Goal: Task Accomplishment & Management: Manage account settings

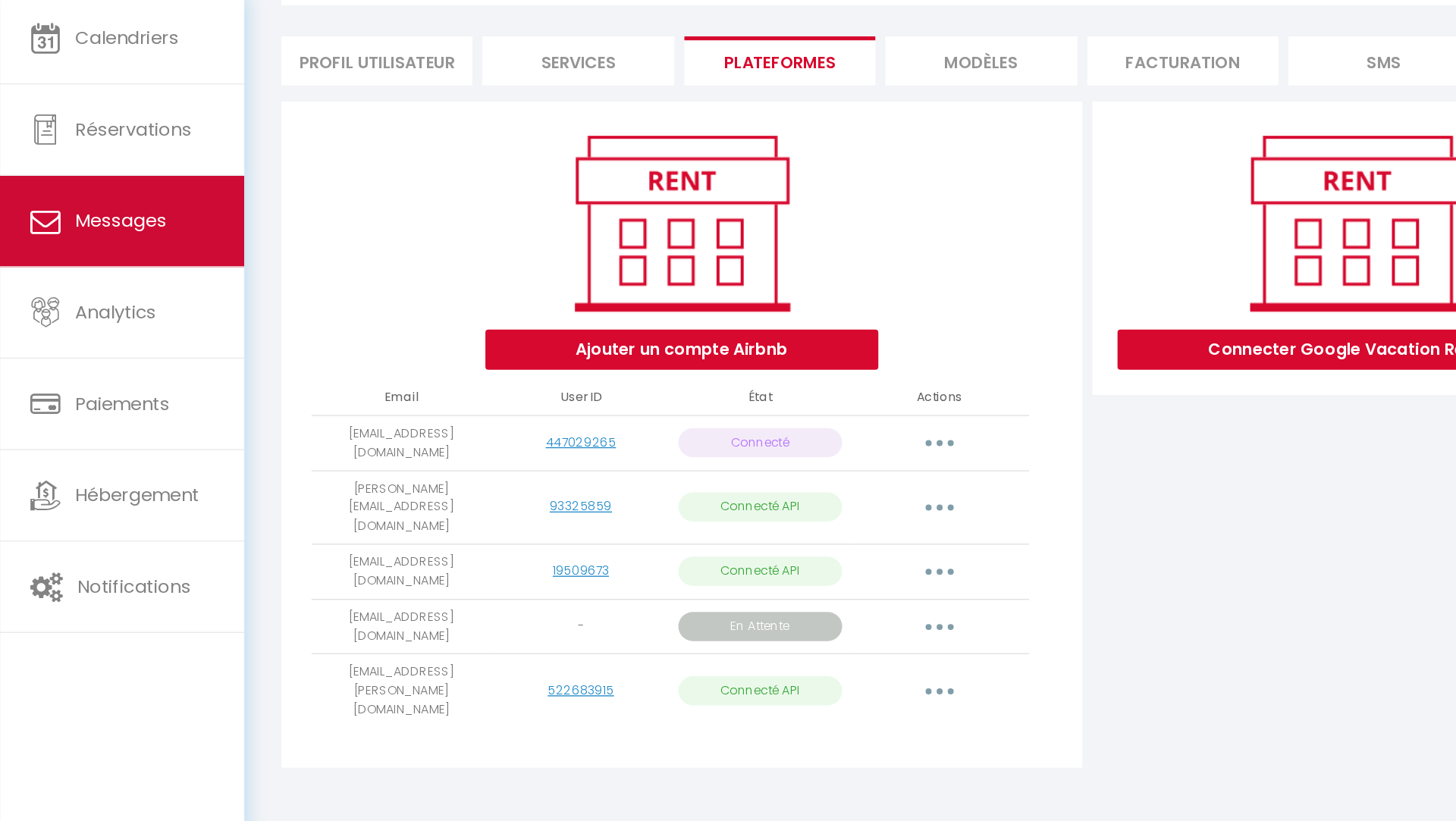
click at [98, 258] on span "Messages" at bounding box center [91, 254] width 69 height 19
select select "message"
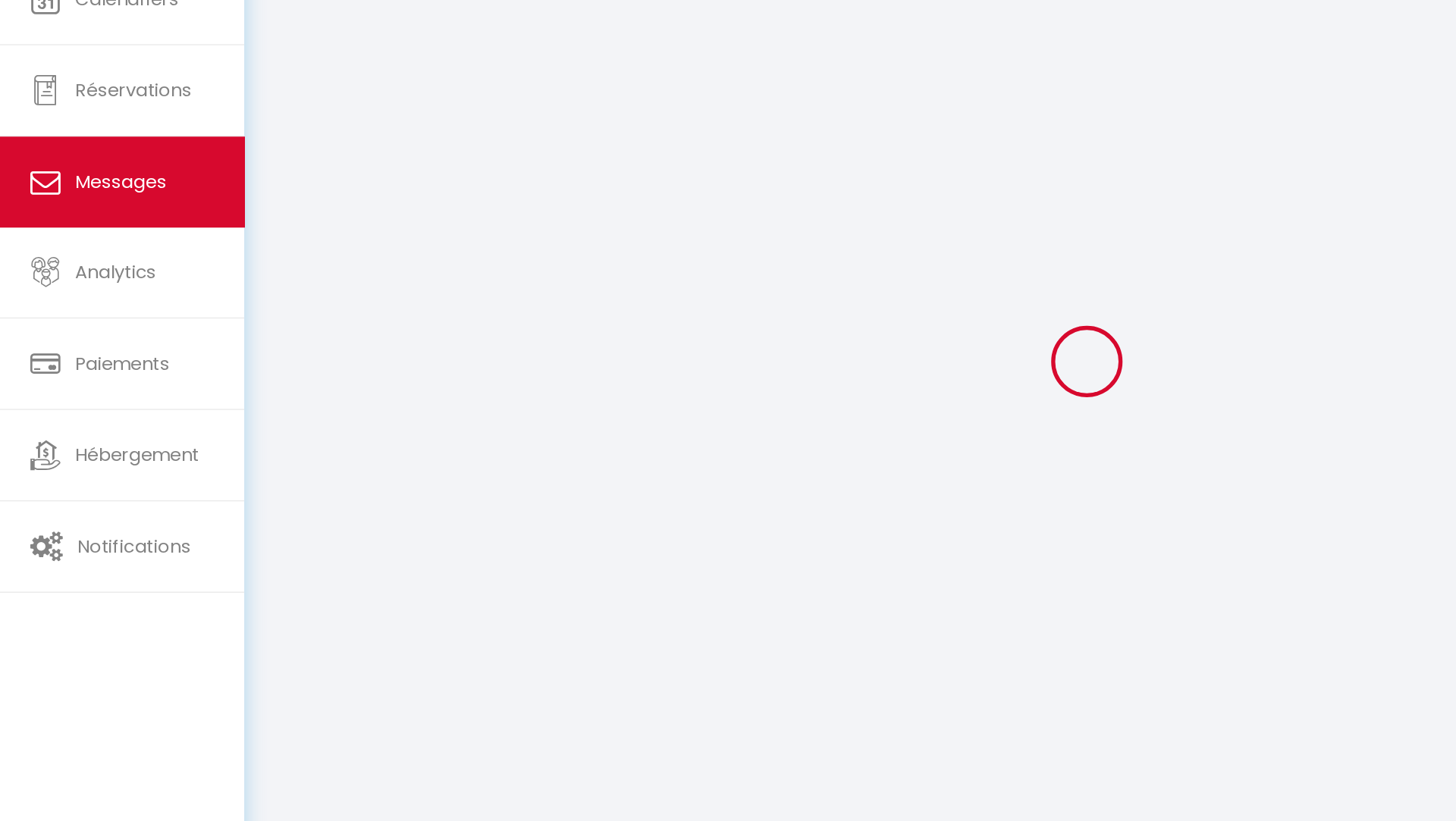
scroll to position [83, 0]
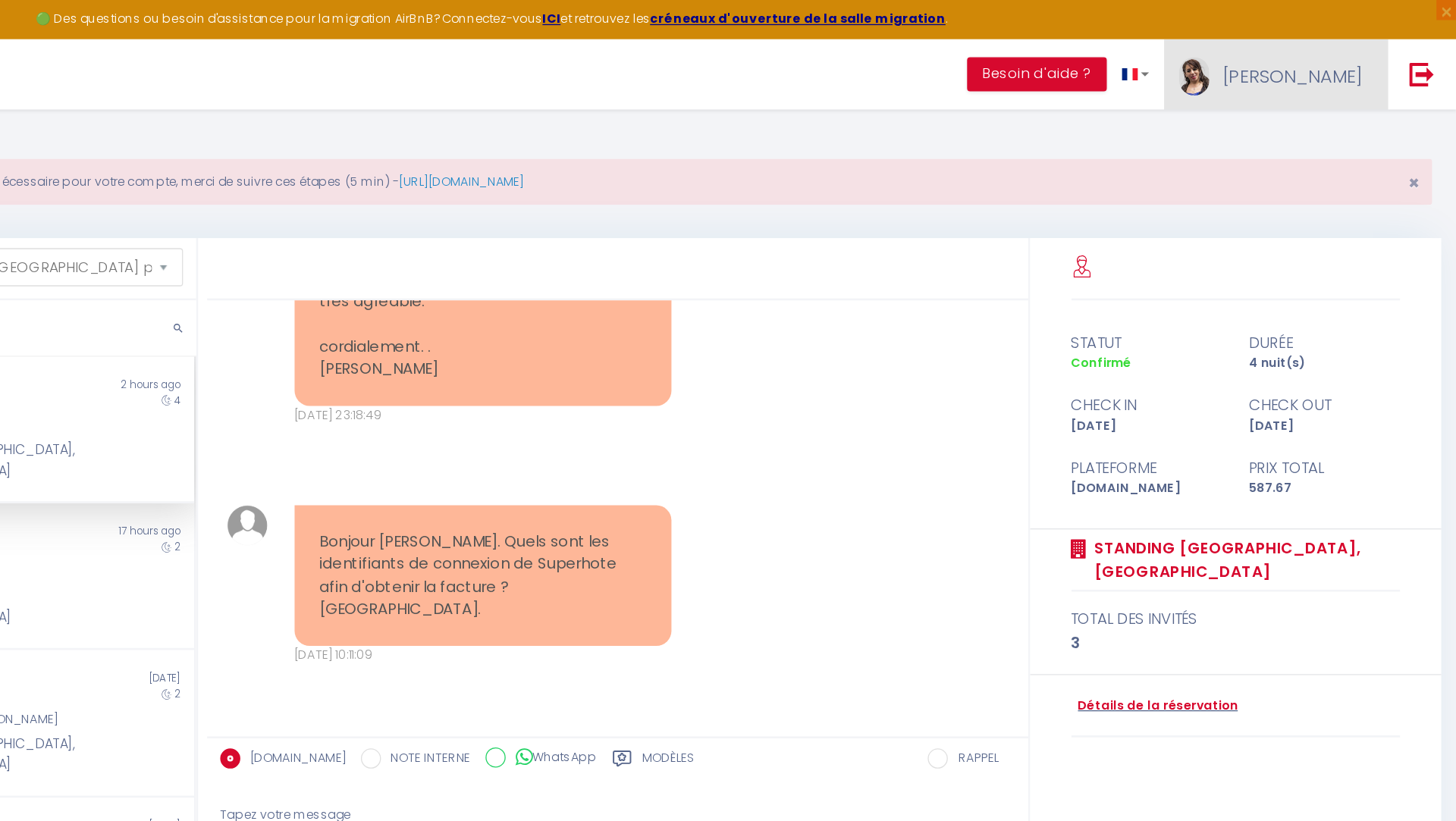
click at [1352, 61] on link "[PERSON_NAME]" at bounding box center [1320, 56] width 169 height 53
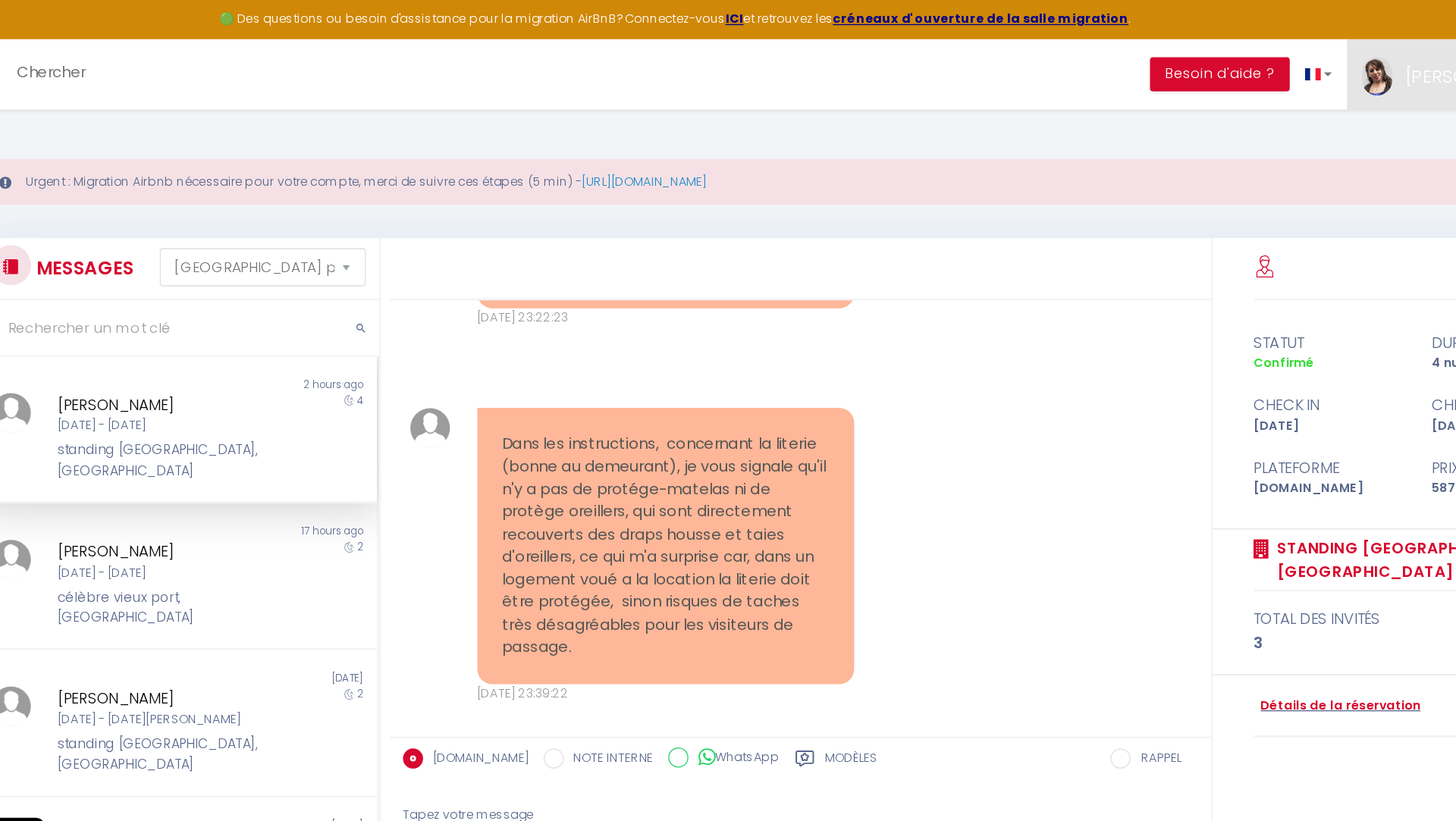
scroll to position [12439, 0]
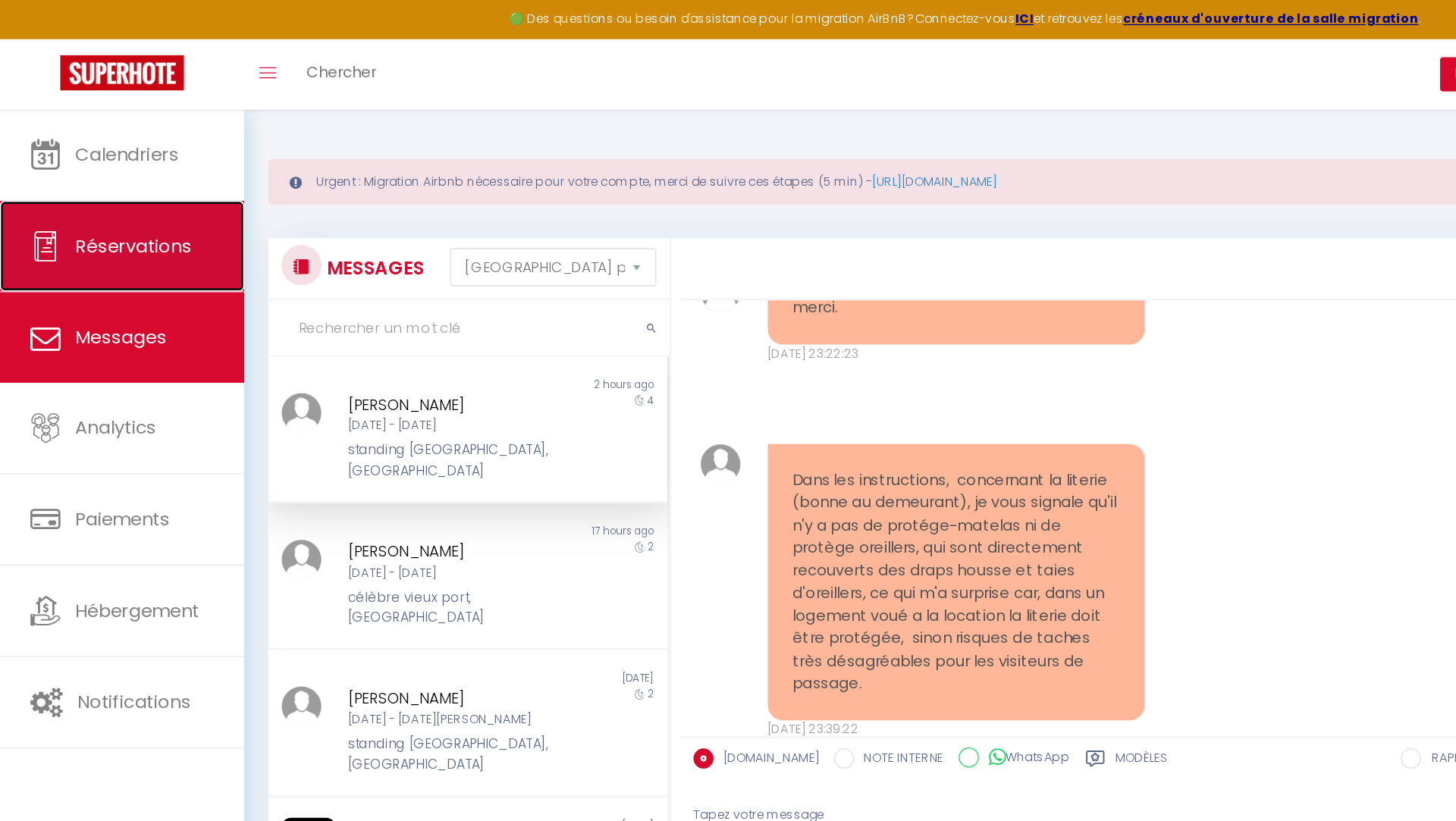
click at [113, 191] on span "Réservations" at bounding box center [101, 186] width 88 height 19
select select "not_cancelled"
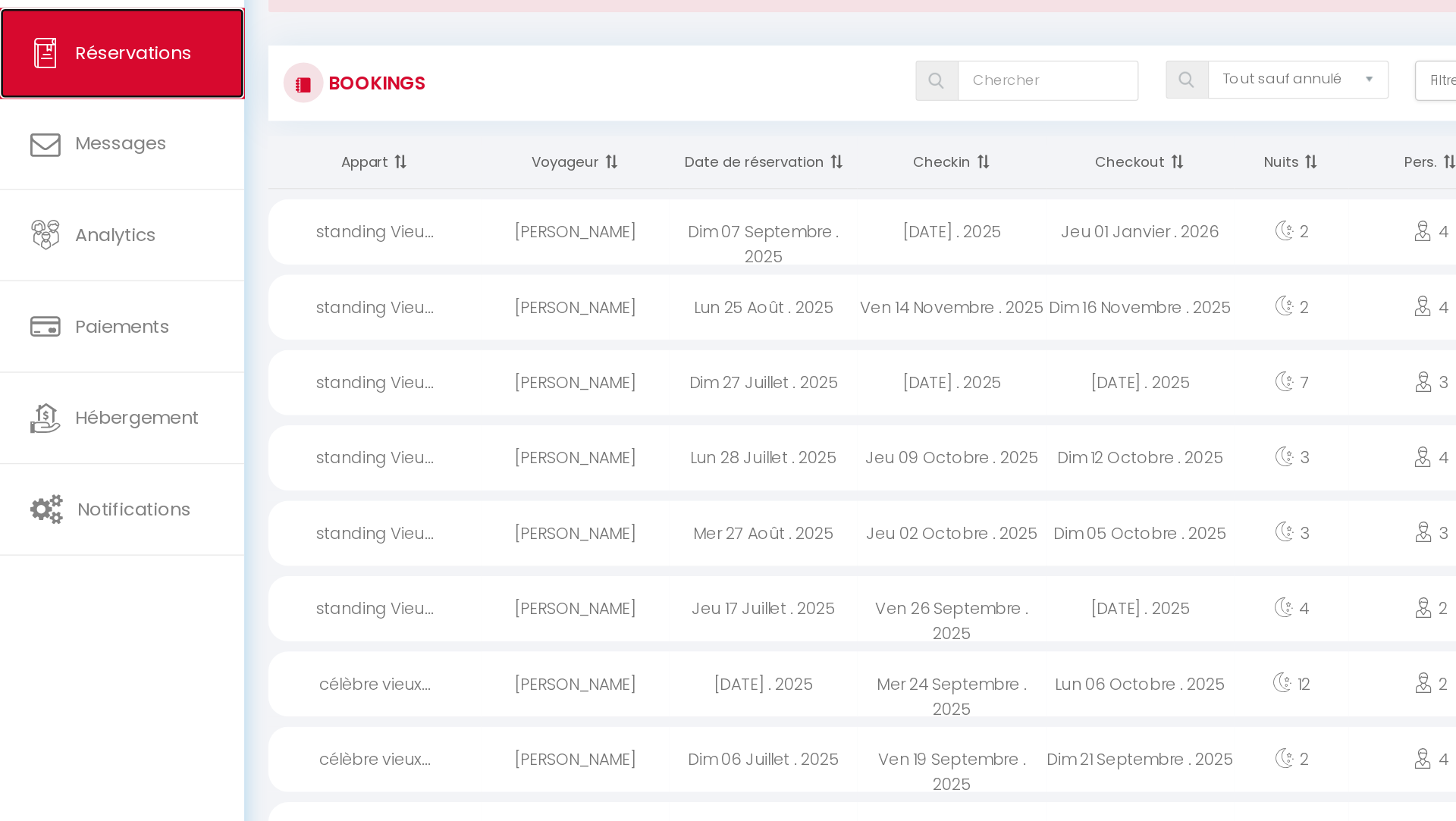
click at [112, 191] on span "Réservations" at bounding box center [101, 186] width 88 height 19
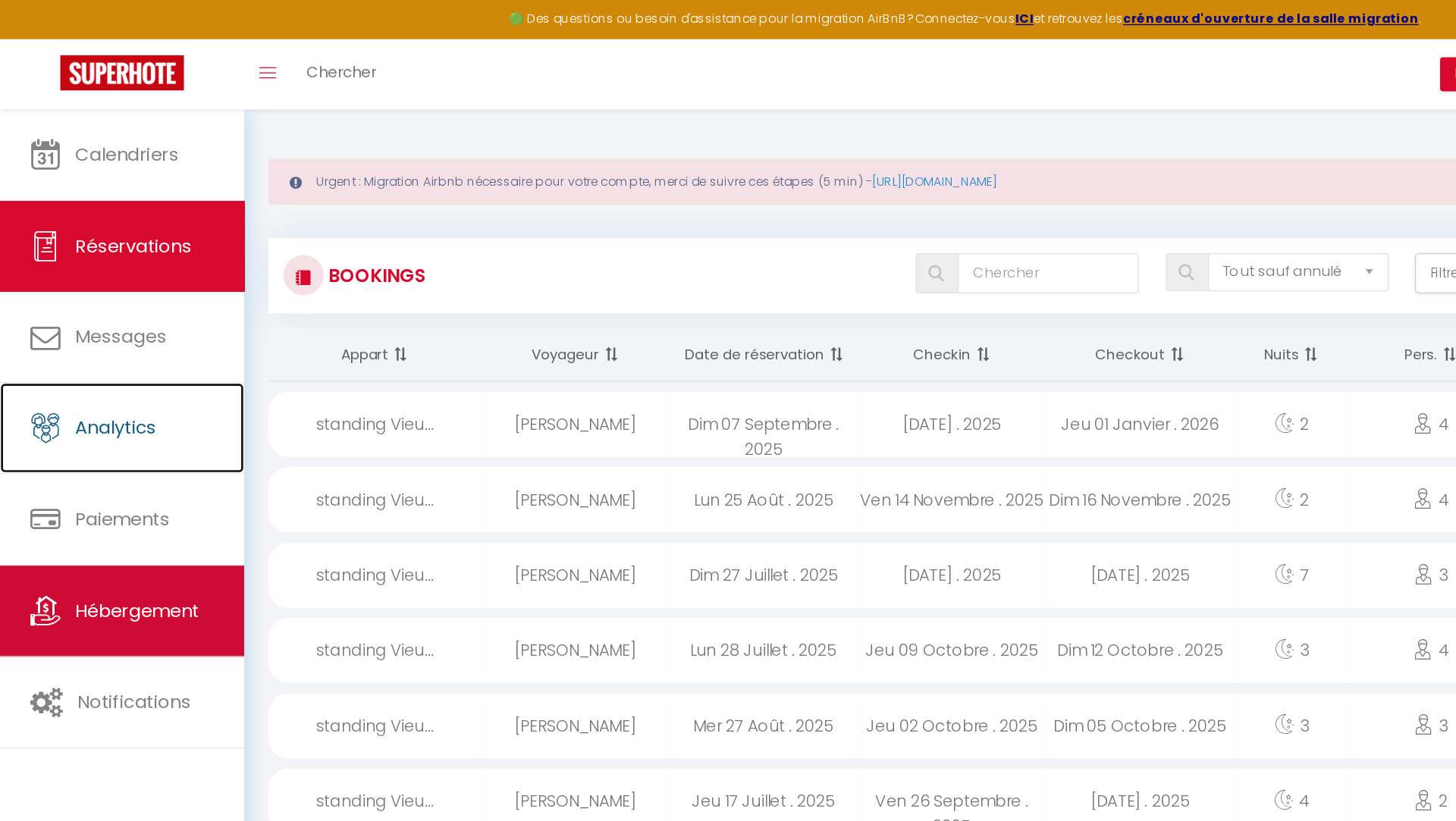
click at [133, 299] on link "Analytics" at bounding box center [92, 323] width 184 height 69
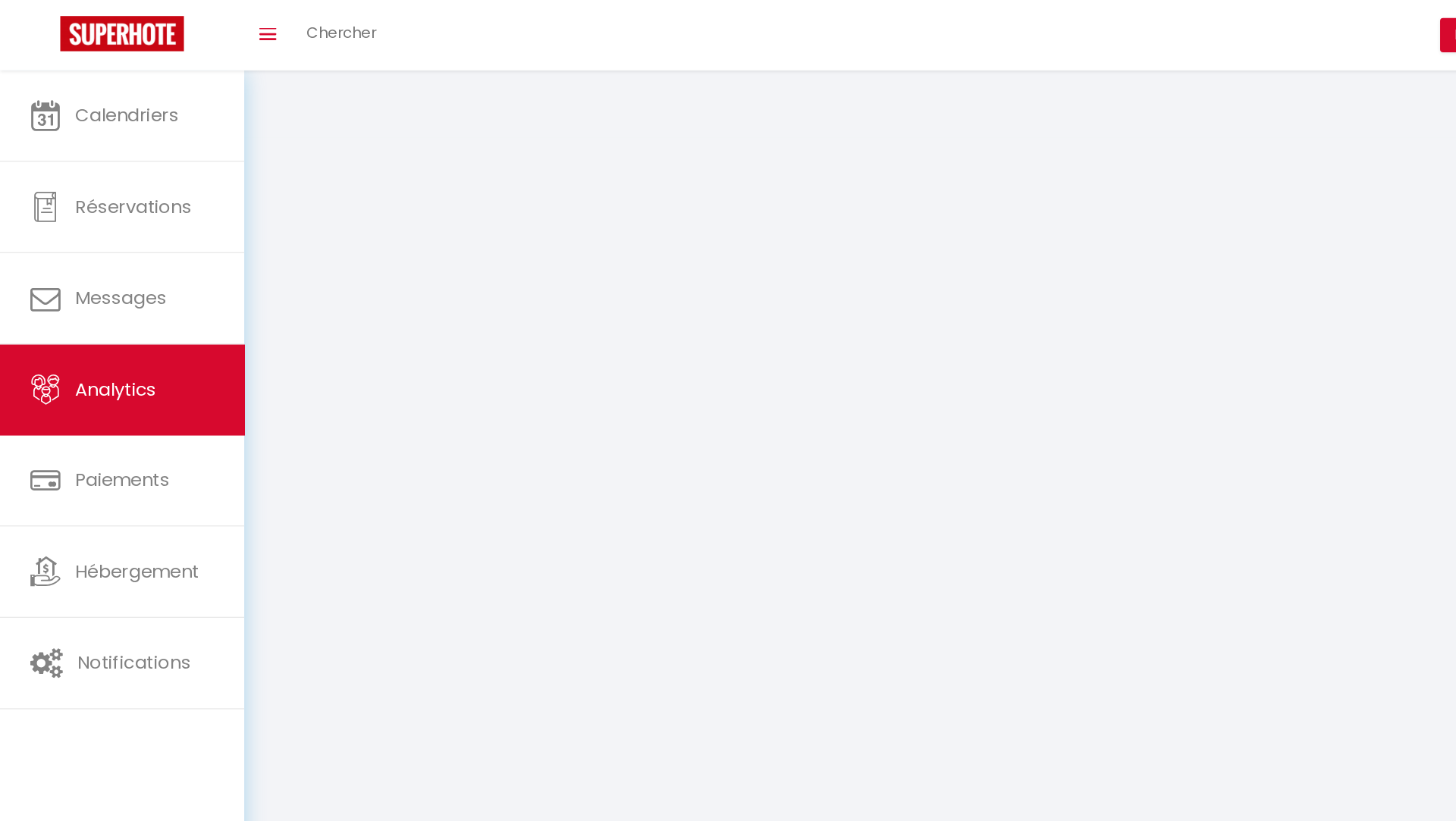
select select "2025"
select select "9"
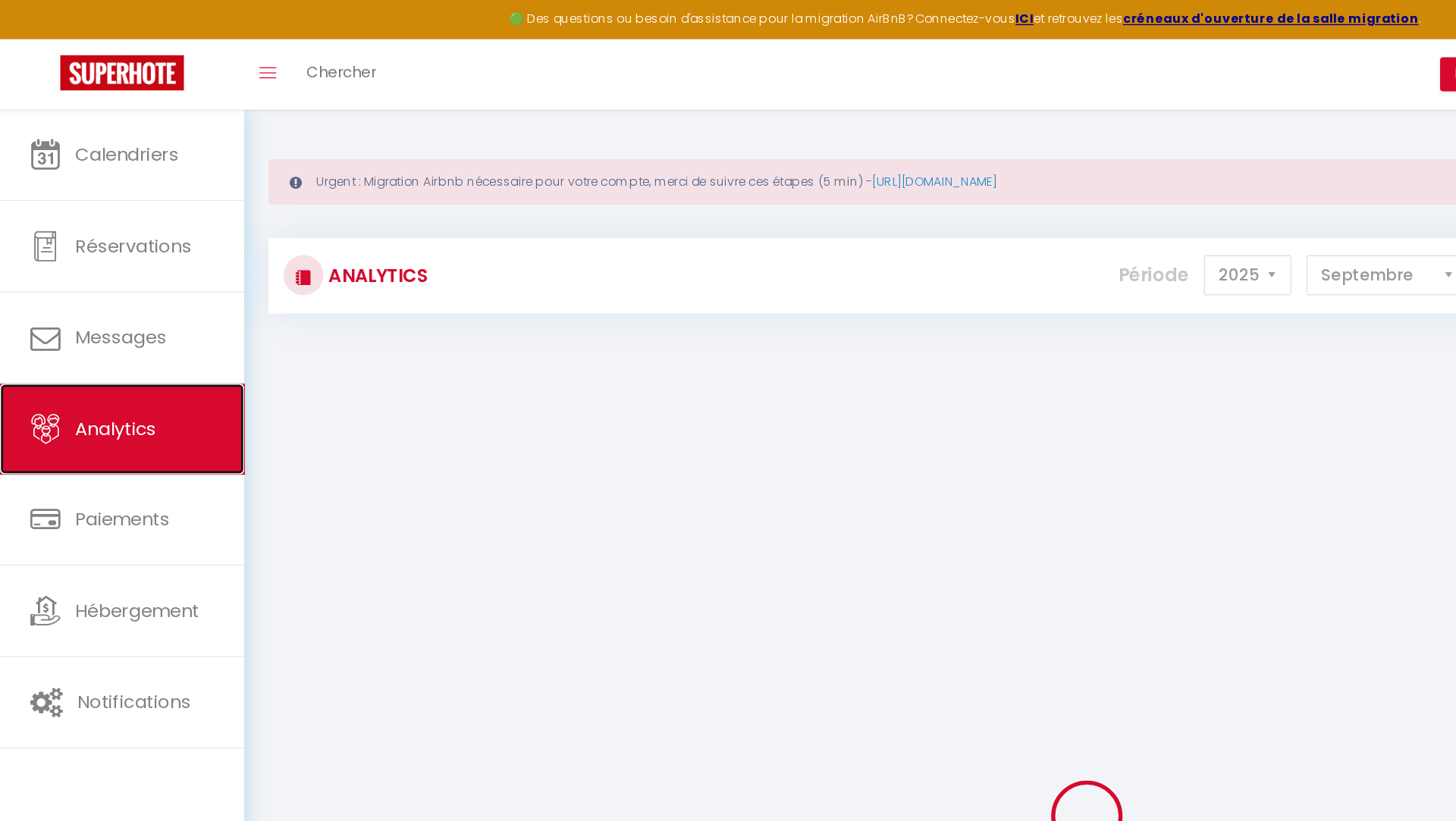
click at [133, 299] on link "Analytics" at bounding box center [92, 324] width 184 height 69
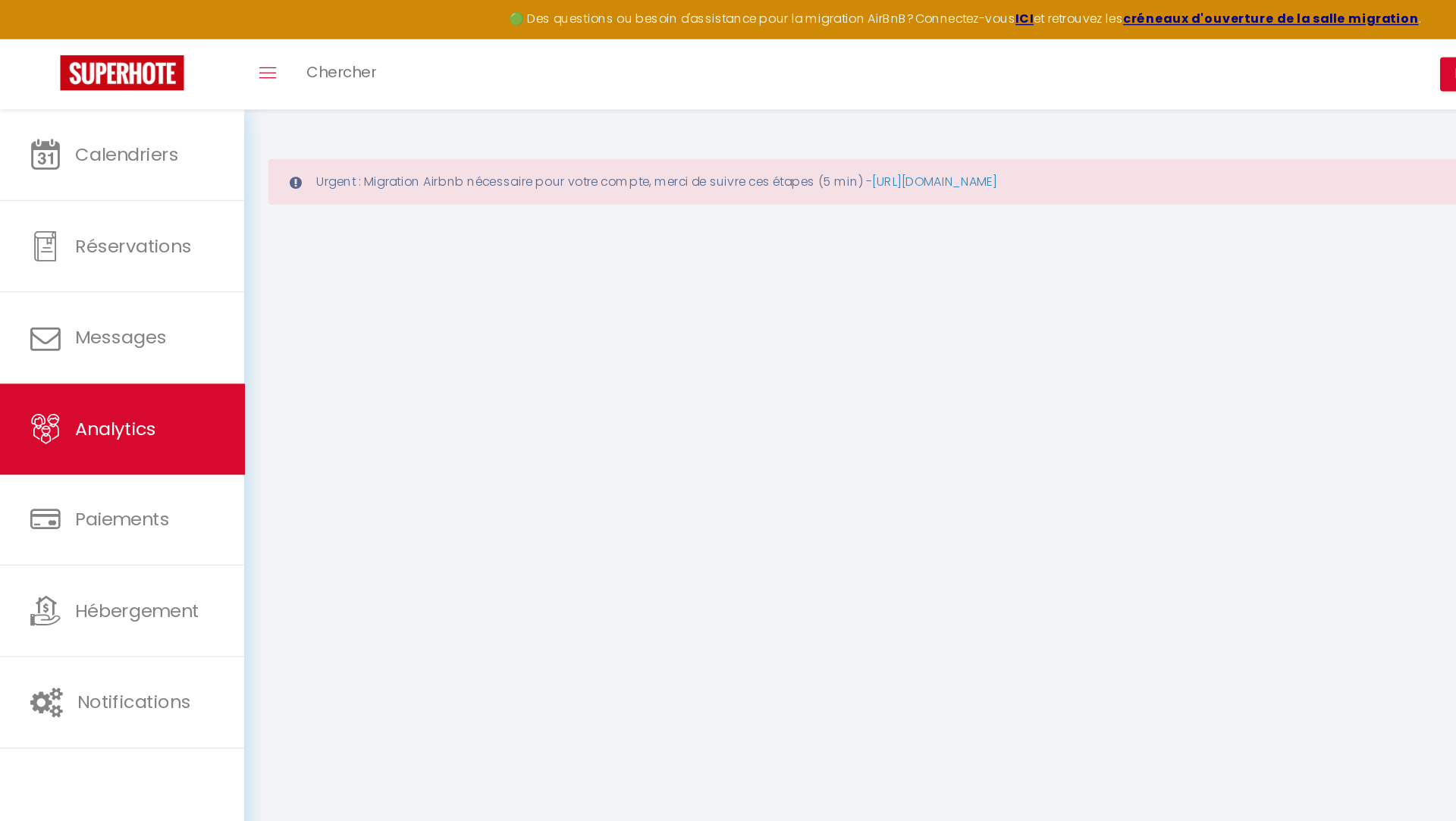
select select "2025"
select select "9"
